Goal: Book appointment/travel/reservation

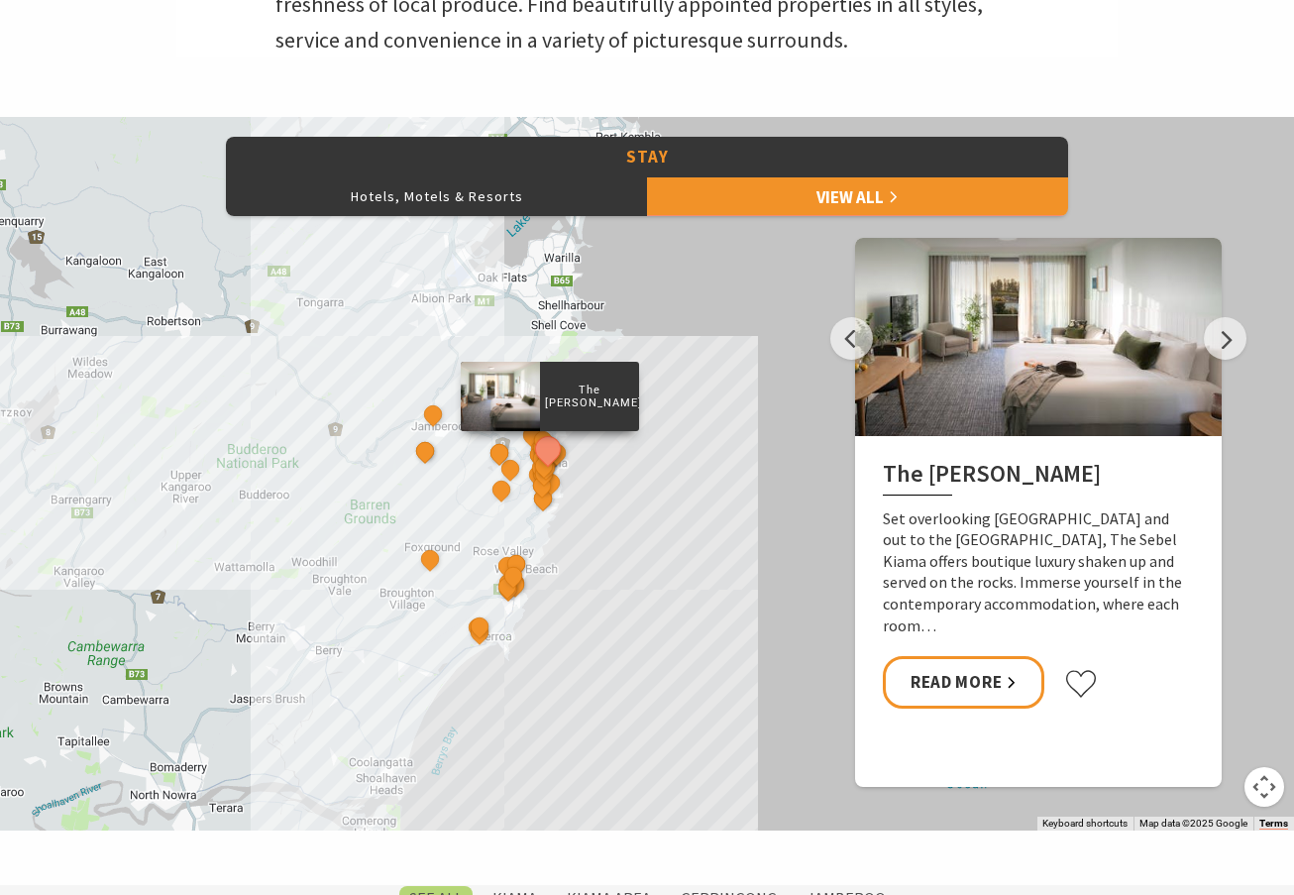
scroll to position [892, 0]
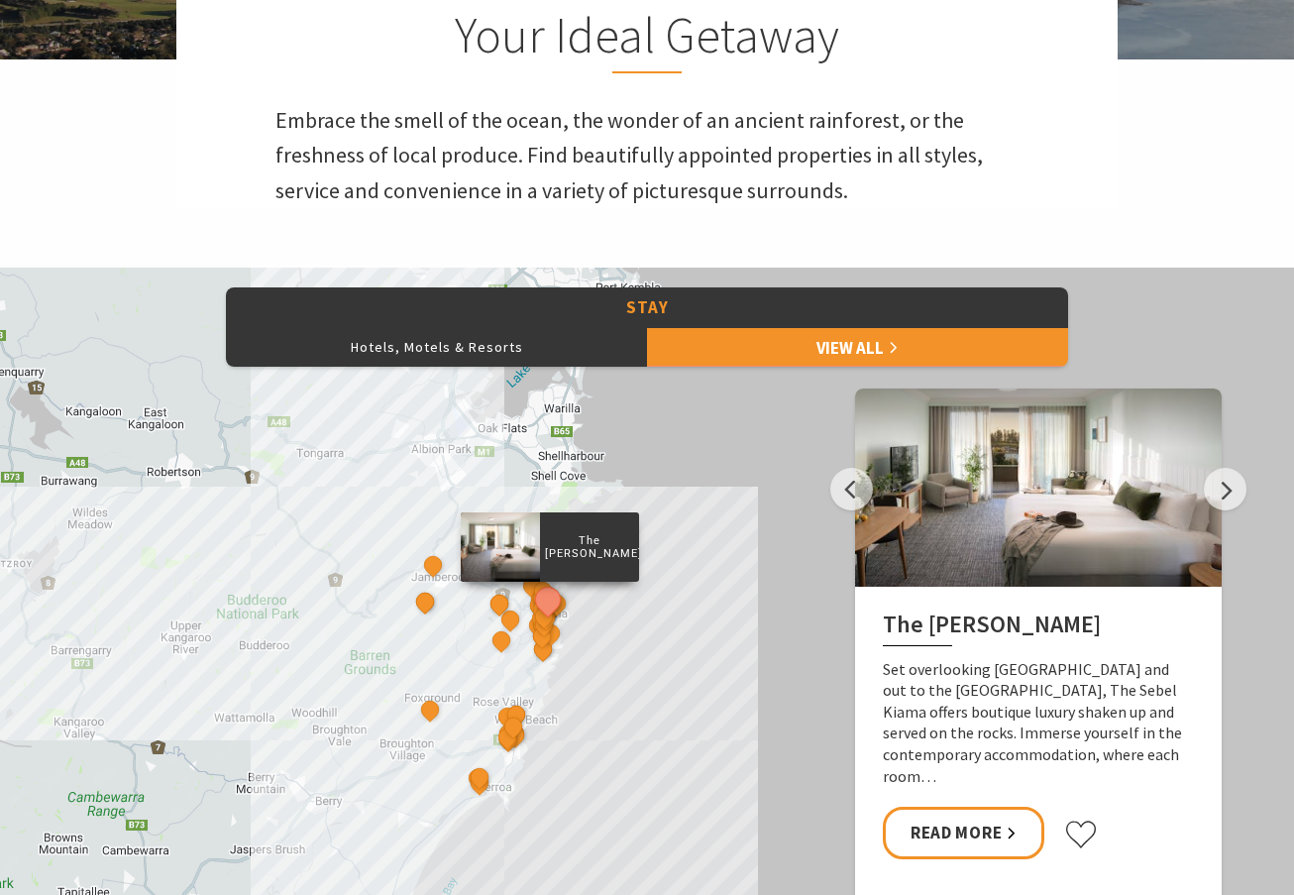
scroll to position [793, 0]
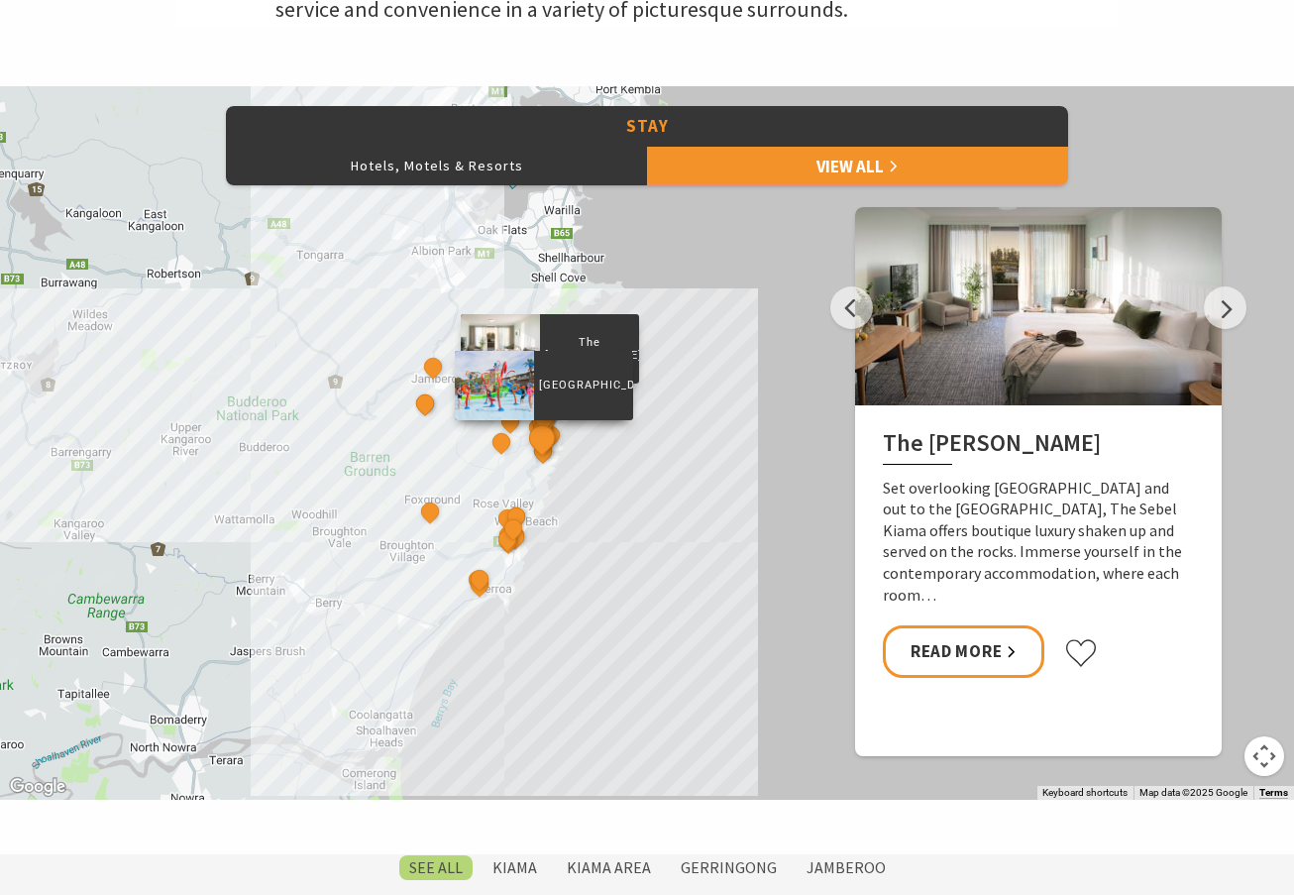
click at [551, 447] on button "See detail about BIG4 Easts Beach Holiday Park" at bounding box center [541, 437] width 37 height 37
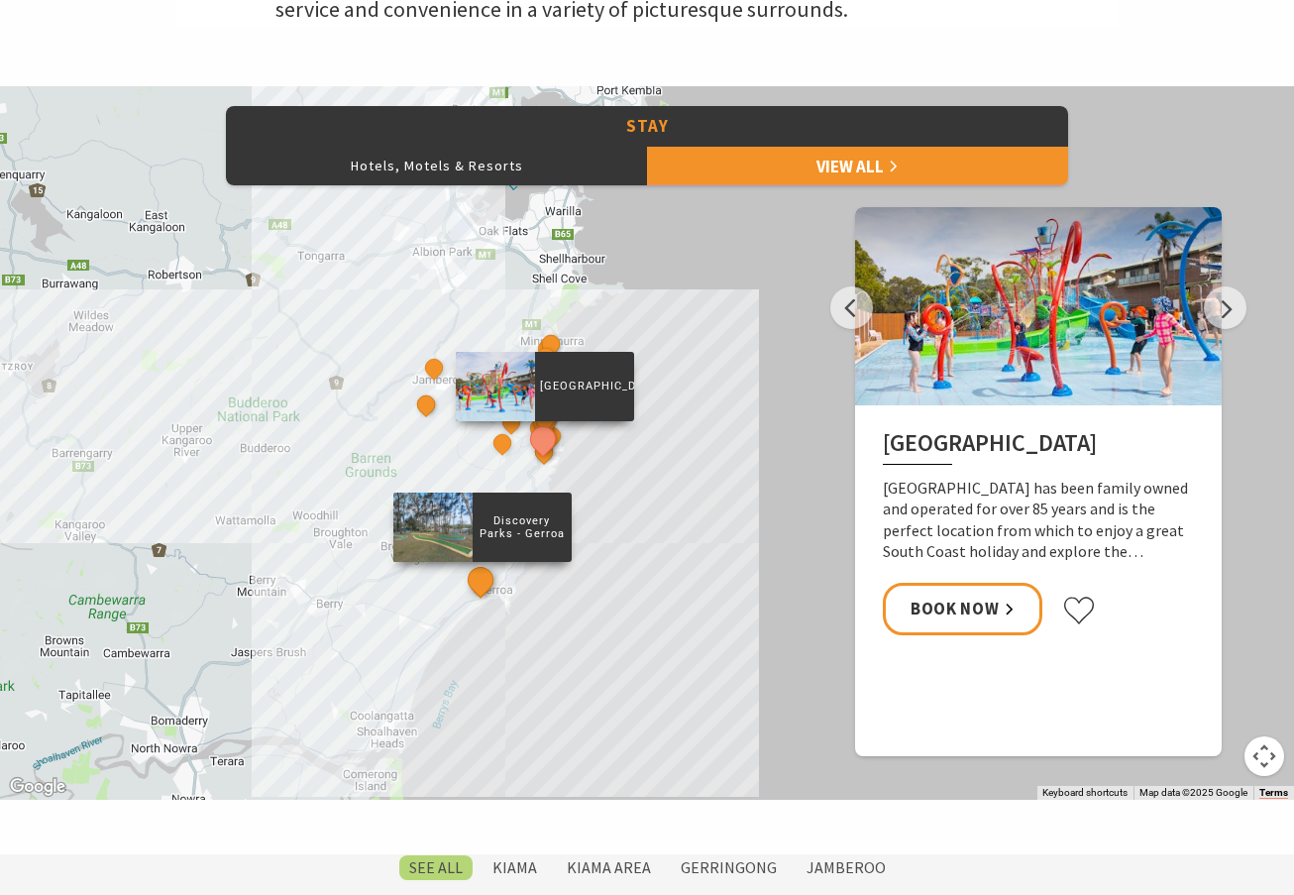
click at [483, 580] on button "See detail about Discovery Parks - Gerroa" at bounding box center [480, 580] width 37 height 37
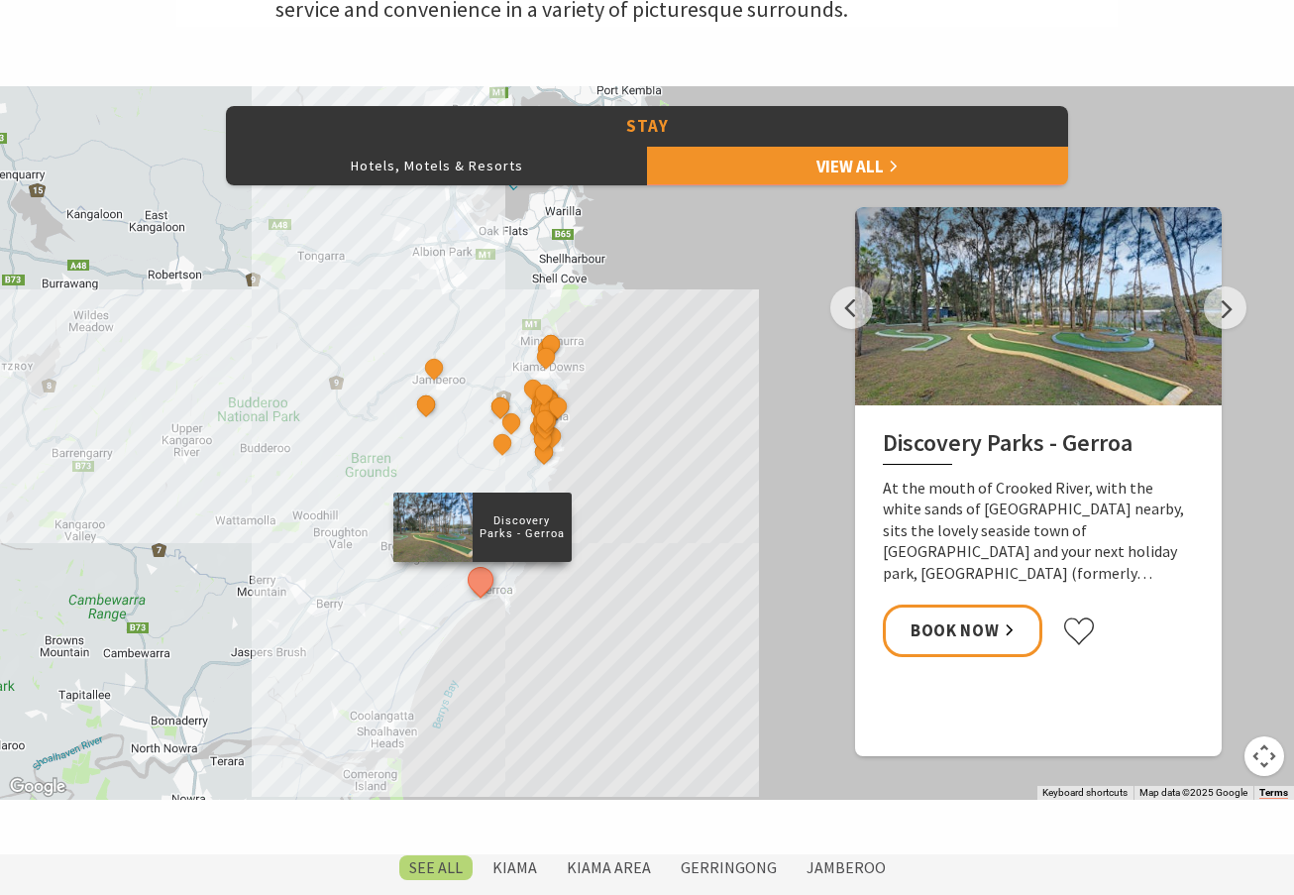
click at [1058, 315] on div at bounding box center [1038, 306] width 367 height 198
click at [968, 632] on link "Book Now" at bounding box center [963, 630] width 160 height 53
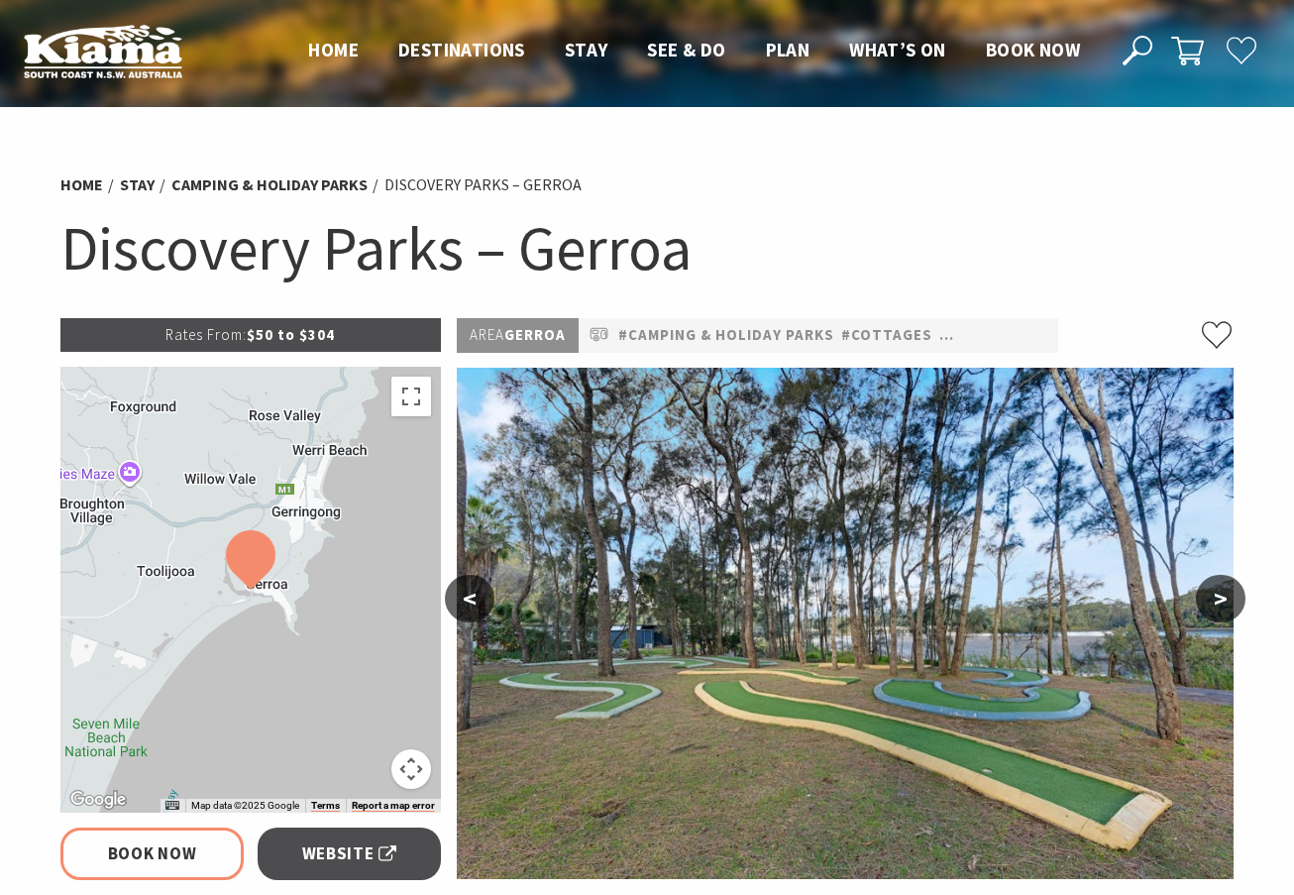
select select "3"
select select "2"
click at [128, 56] on img at bounding box center [103, 51] width 159 height 54
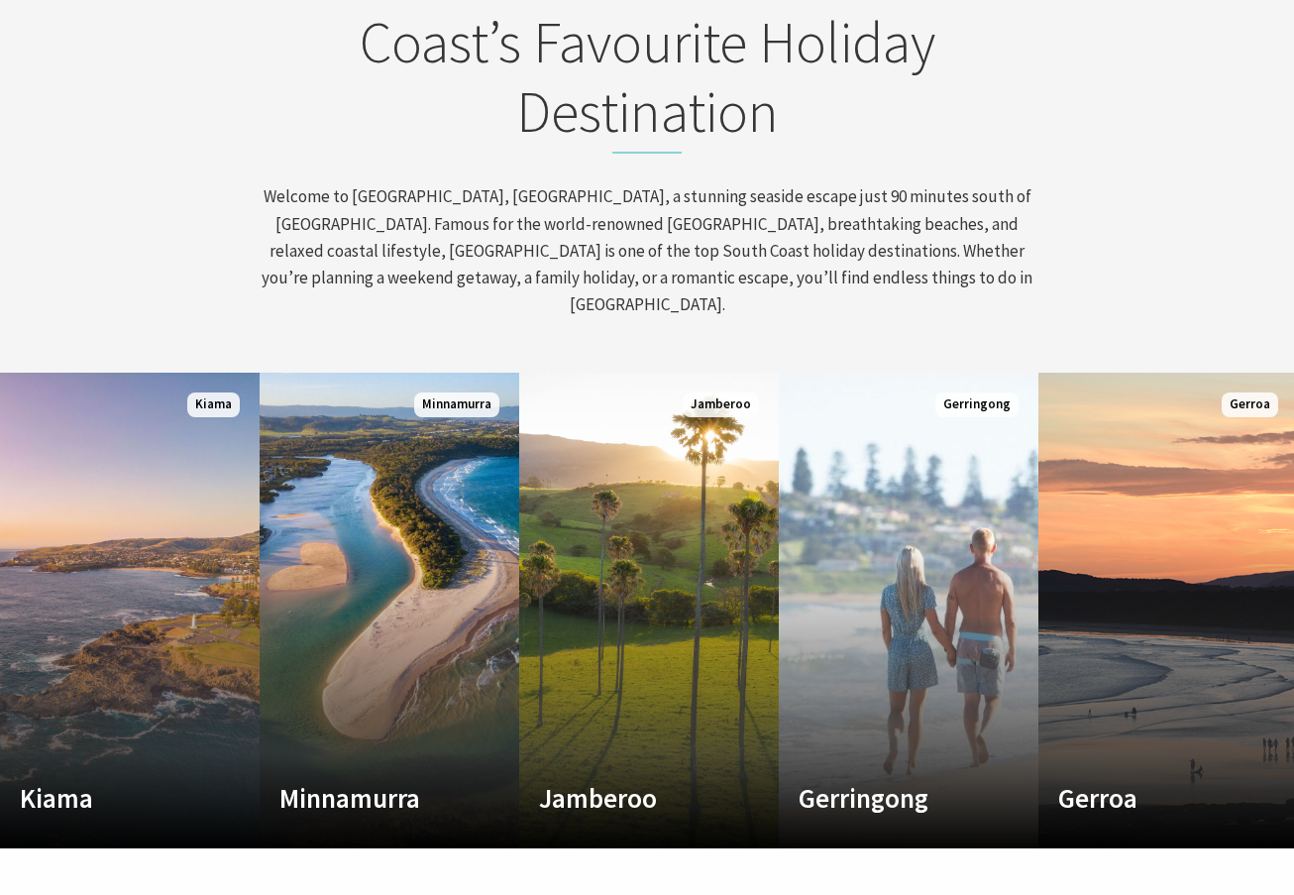
scroll to position [1090, 0]
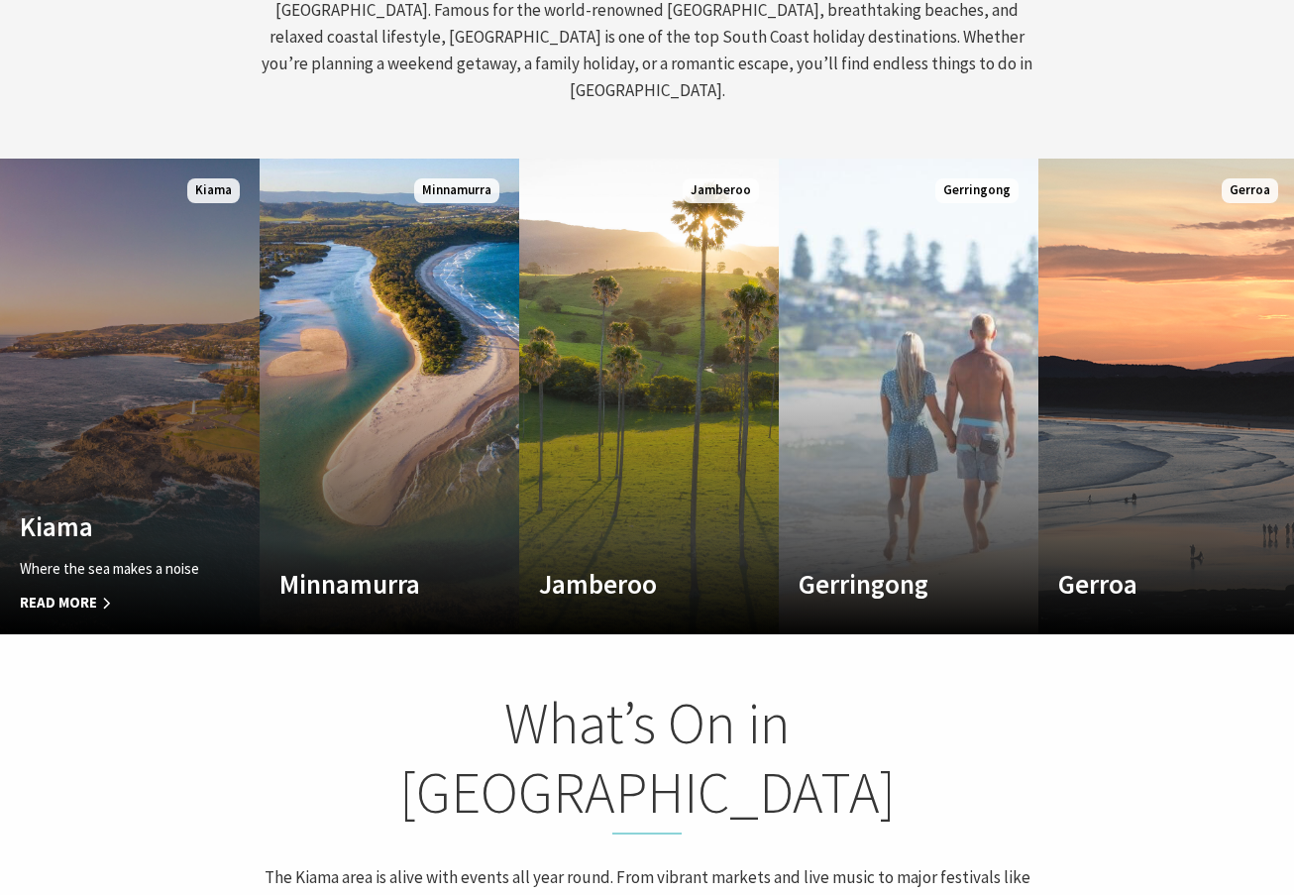
click at [115, 296] on link "Custom Image Used Kiama Where the sea makes a noise Read More Kiama" at bounding box center [130, 397] width 260 height 476
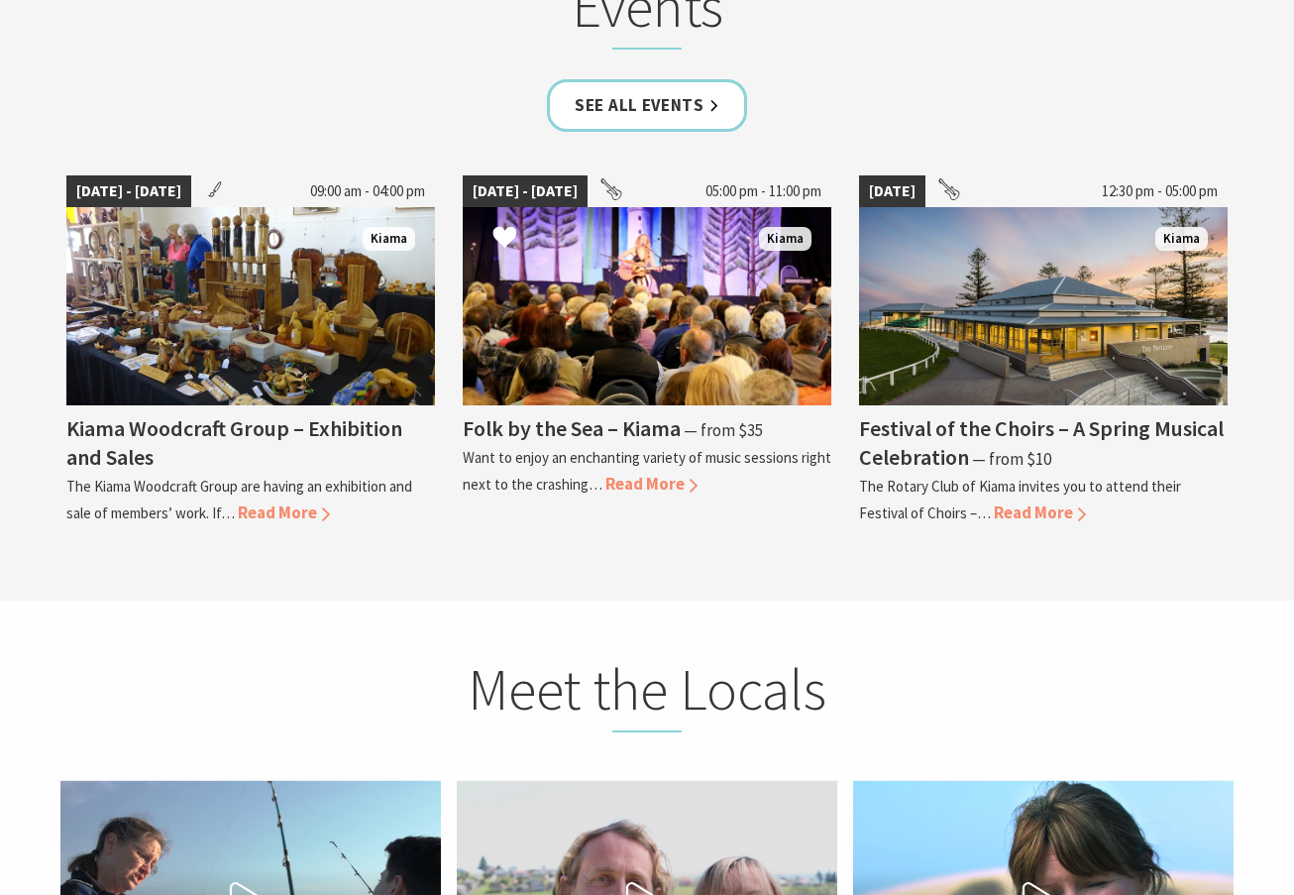
scroll to position [5350, 0]
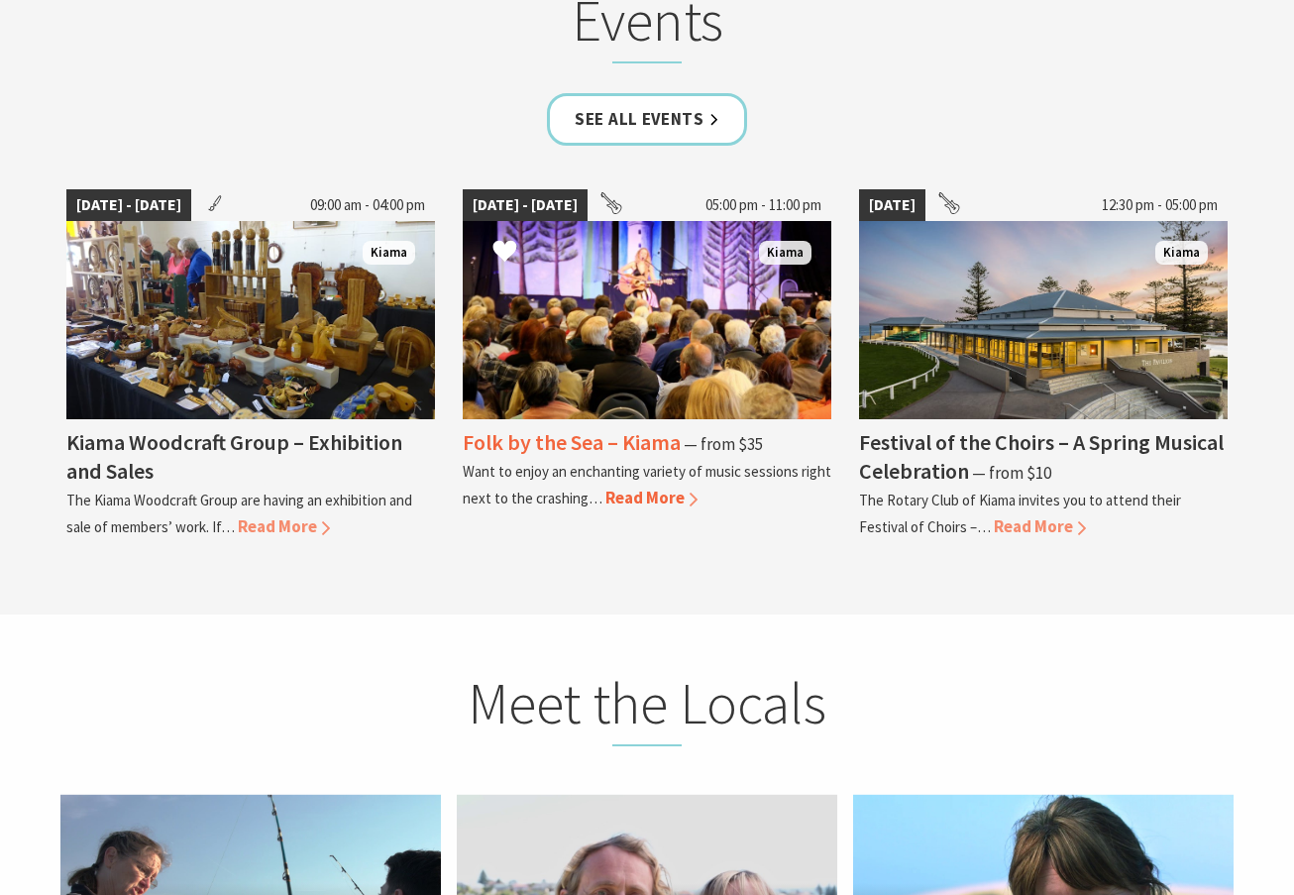
click at [641, 238] on img at bounding box center [647, 320] width 369 height 198
